Goal: Task Accomplishment & Management: Complete application form

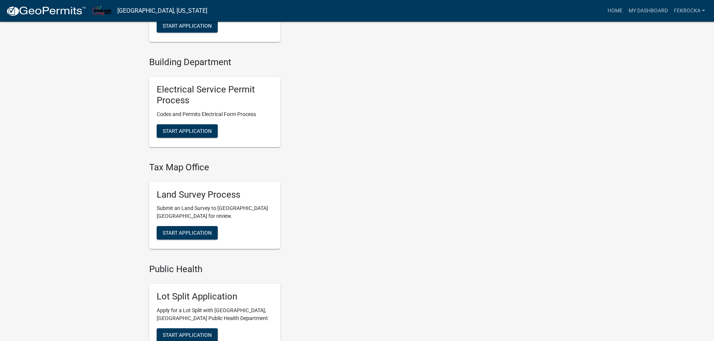
scroll to position [480, 0]
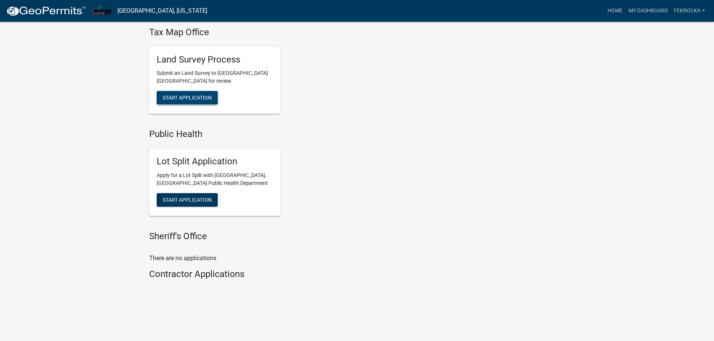
click at [188, 99] on span "Start Application" at bounding box center [187, 98] width 49 height 6
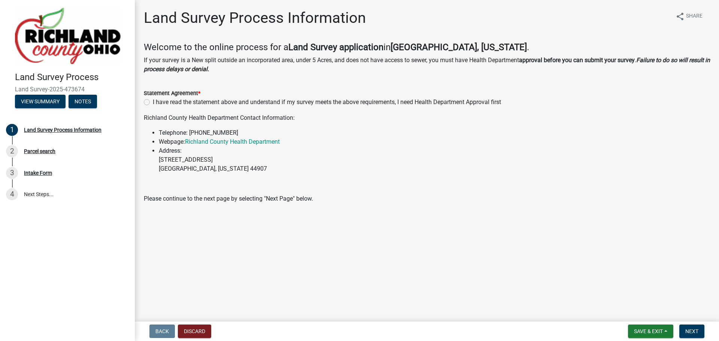
click at [153, 102] on label "I have read the statement above and understand if my survey meets the above req…" at bounding box center [327, 102] width 348 height 9
click at [153, 102] on input "I have read the statement above and understand if my survey meets the above req…" at bounding box center [155, 100] width 5 height 5
radio input "true"
click at [657, 329] on span "Save & Exit" at bounding box center [648, 332] width 29 height 6
click at [639, 236] on main "Land Survey Process Information share Share Welcome to the online process for a…" at bounding box center [427, 159] width 585 height 319
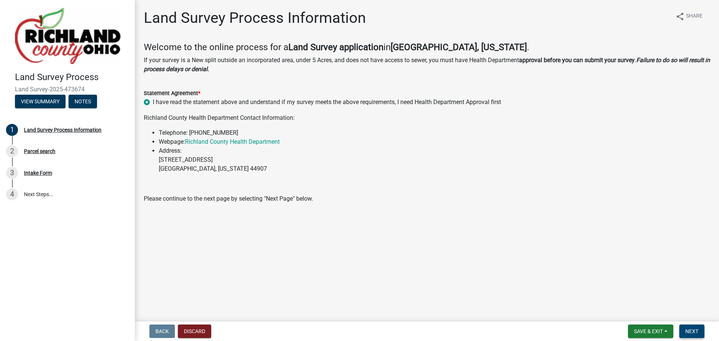
click at [696, 332] on span "Next" at bounding box center [692, 332] width 13 height 6
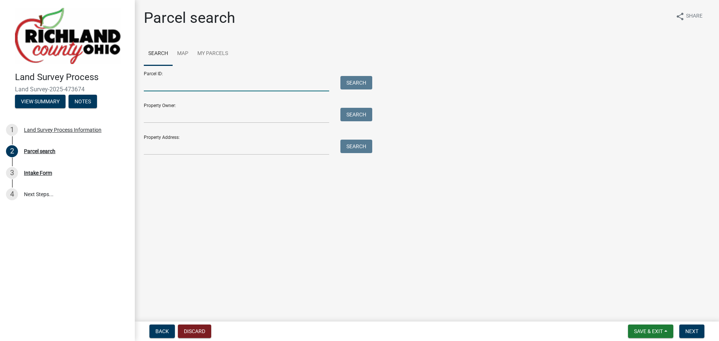
click at [203, 85] on input "Parcel ID:" at bounding box center [236, 83] width 185 height 15
type input "0250906808021"
click at [353, 86] on button "Search" at bounding box center [357, 82] width 32 height 13
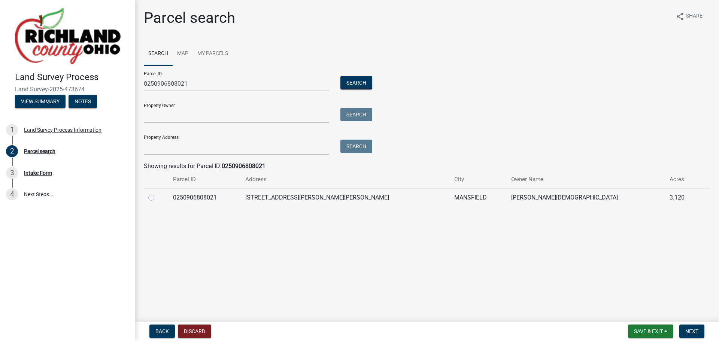
click at [157, 193] on label at bounding box center [157, 193] width 0 height 0
click at [157, 198] on input "radio" at bounding box center [159, 195] width 5 height 5
radio input "true"
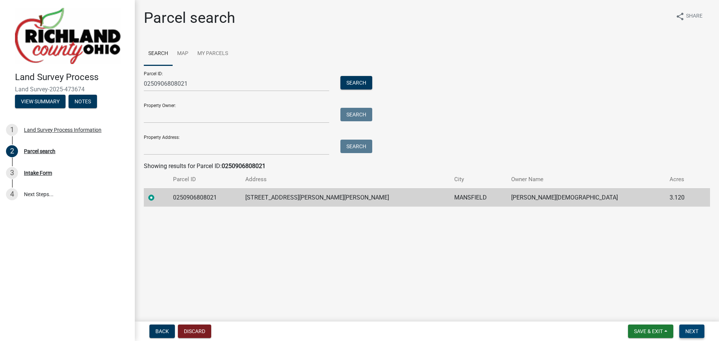
click at [698, 331] on span "Next" at bounding box center [692, 332] width 13 height 6
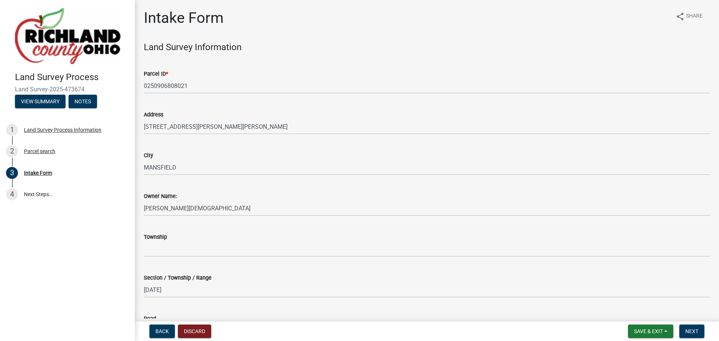
scroll to position [112, 0]
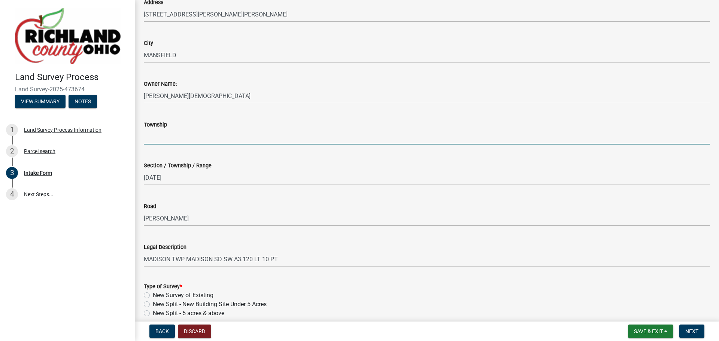
click at [201, 141] on input "Township" at bounding box center [427, 136] width 567 height 15
type input "m"
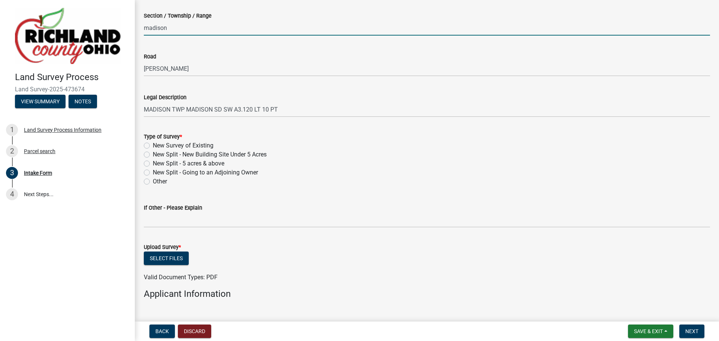
scroll to position [300, 0]
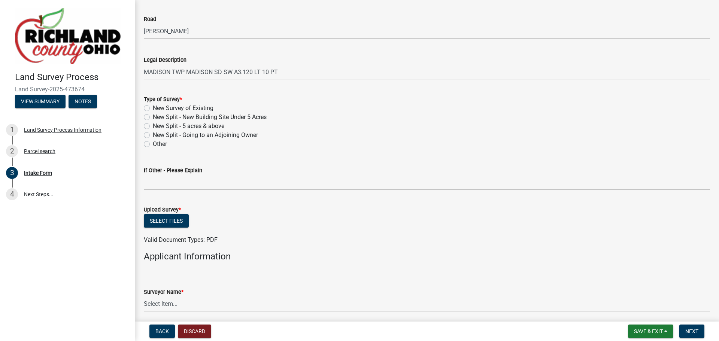
type input "madison"
click at [153, 106] on label "New Survey of Existing" at bounding box center [183, 108] width 61 height 9
click at [153, 106] on input "New Survey of Existing" at bounding box center [155, 106] width 5 height 5
radio input "true"
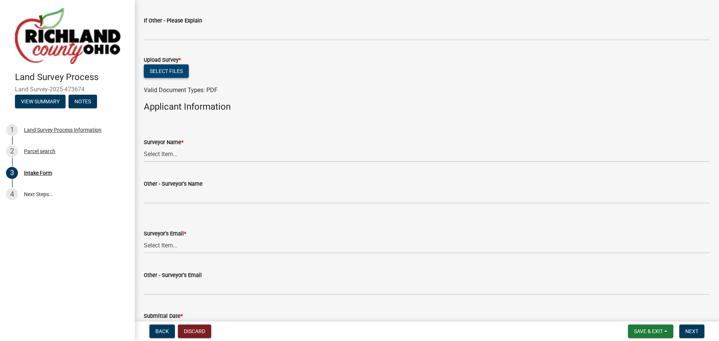
click at [167, 70] on button "Select files" at bounding box center [166, 70] width 45 height 13
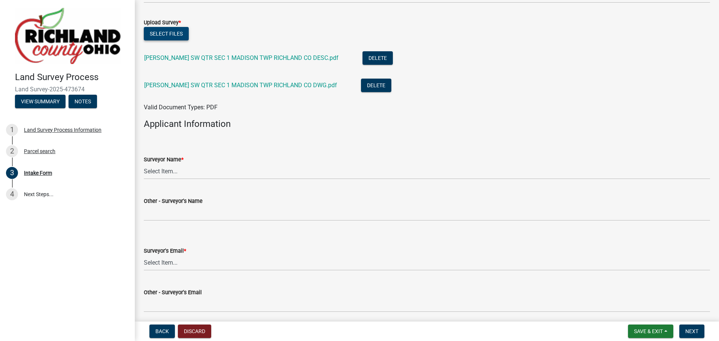
scroll to position [525, 0]
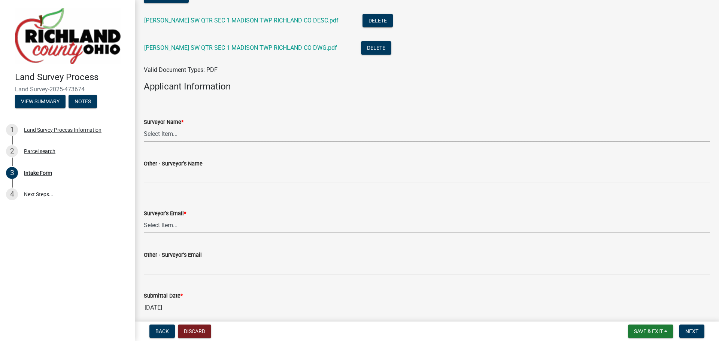
click at [171, 133] on select "Select Item... [PERSON_NAME], [PERSON_NAME], [PERSON_NAME], [PERSON_NAME], [PER…" at bounding box center [427, 134] width 567 height 15
click at [144, 127] on select "Select Item... [PERSON_NAME], [PERSON_NAME], [PERSON_NAME], [PERSON_NAME], [PER…" at bounding box center [427, 134] width 567 height 15
select select "70db150e-8556-4717-a86e-4aa332919244"
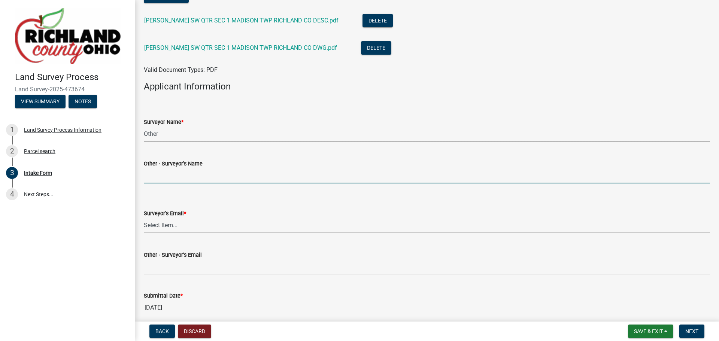
click at [177, 175] on input "Other - Surveyor's Name" at bounding box center [427, 175] width 567 height 15
type input "[PERSON_NAME]"
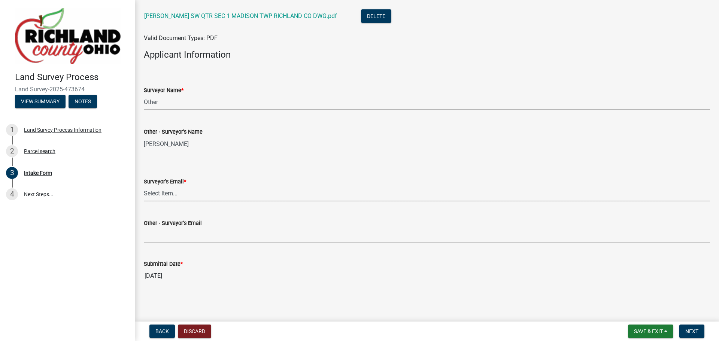
click at [162, 191] on select "Select Item... [EMAIL_ADDRESS][DOMAIN_NAME] [EMAIL_ADDRESS][DOMAIN_NAME] [EMAIL…" at bounding box center [427, 193] width 567 height 15
click at [144, 186] on select "Select Item... [EMAIL_ADDRESS][DOMAIN_NAME] [EMAIL_ADDRESS][DOMAIN_NAME] [EMAIL…" at bounding box center [427, 193] width 567 height 15
select select "9874e5e4-26e5-4676-902e-dba2102df670"
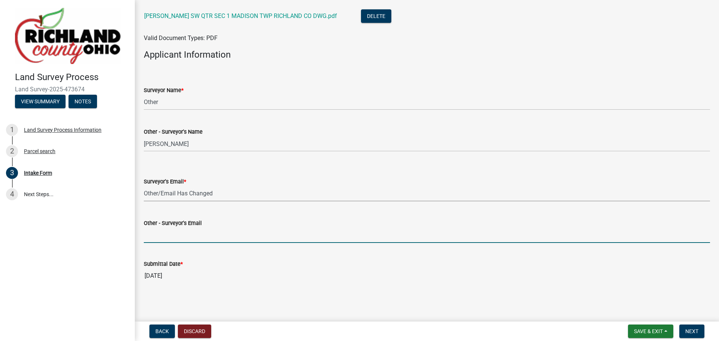
click at [167, 236] on input "Other - Surveyor's Email" at bounding box center [427, 235] width 567 height 15
type input "[PERSON_NAME][EMAIL_ADDRESS][DOMAIN_NAME]"
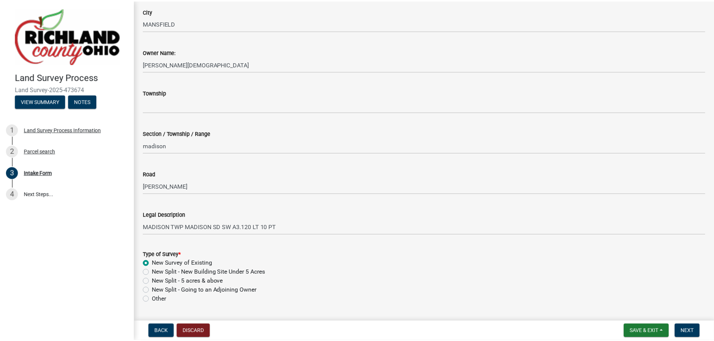
scroll to position [0, 0]
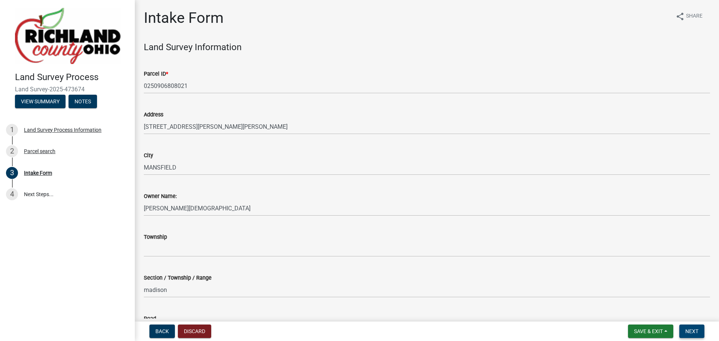
click at [699, 333] on span "Next" at bounding box center [692, 332] width 13 height 6
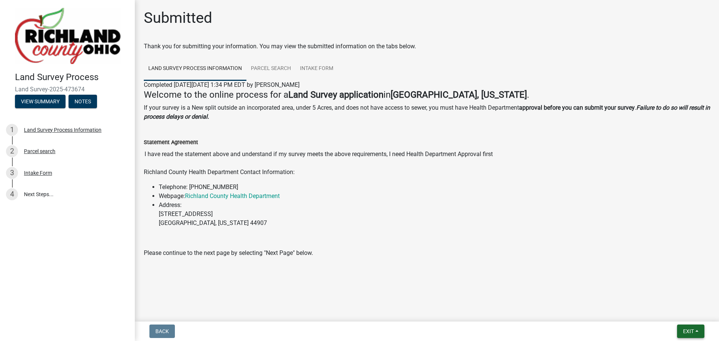
click at [687, 331] on span "Exit" at bounding box center [688, 332] width 11 height 6
click at [656, 313] on button "Save & Exit" at bounding box center [675, 312] width 60 height 18
